Goal: Information Seeking & Learning: Learn about a topic

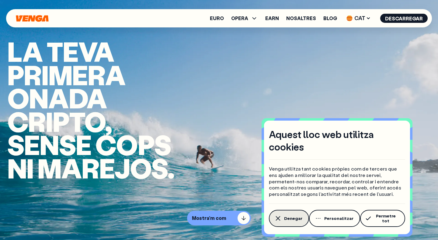
click at [285, 221] on span "Denegar" at bounding box center [293, 218] width 18 height 5
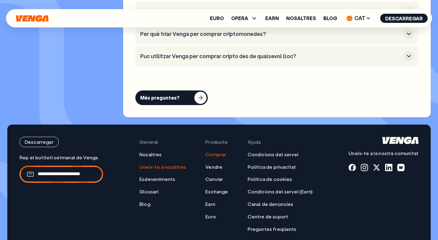
scroll to position [1836, 0]
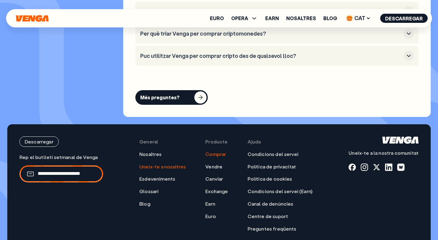
click at [174, 169] on link "Uneix-te a nosaltres" at bounding box center [162, 166] width 47 height 6
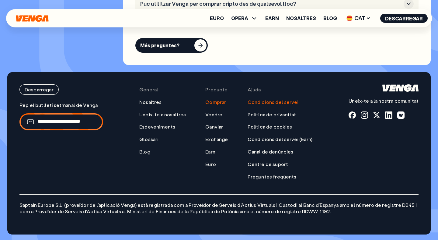
scroll to position [1888, 0]
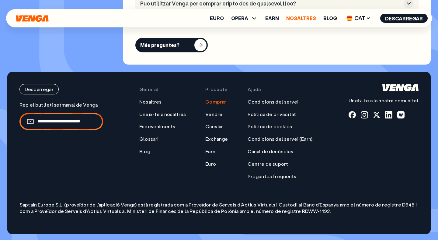
click at [303, 18] on link "Nosaltres" at bounding box center [301, 18] width 30 height 5
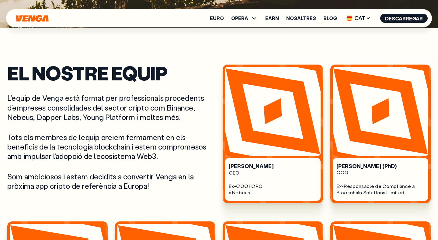
scroll to position [211, 0]
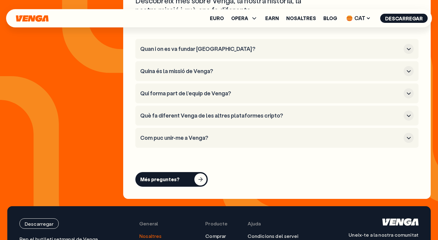
click at [225, 133] on button "Com puc unir-me a Venga?" at bounding box center [277, 138] width 274 height 10
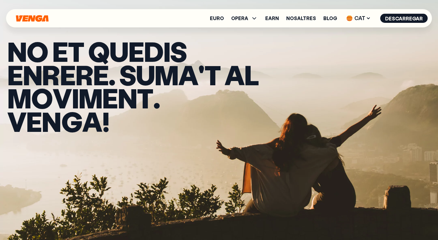
scroll to position [0, 0]
click at [356, 14] on span "CAT" at bounding box center [359, 18] width 29 height 10
click at [346, 33] on div "English - EN" at bounding box center [344, 31] width 30 height 6
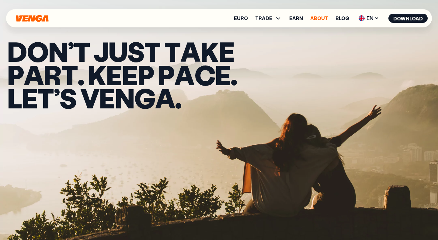
click at [316, 19] on link "About" at bounding box center [319, 18] width 18 height 5
click at [322, 19] on link "About" at bounding box center [319, 18] width 18 height 5
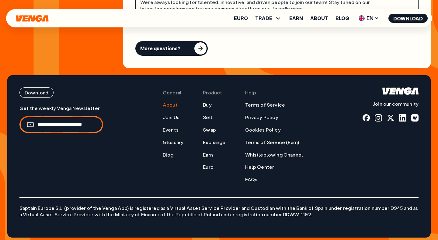
scroll to position [2457, 0]
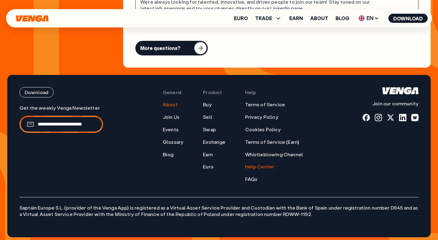
click at [267, 166] on link "Help Center" at bounding box center [259, 166] width 29 height 6
